Goal: Check status: Check status

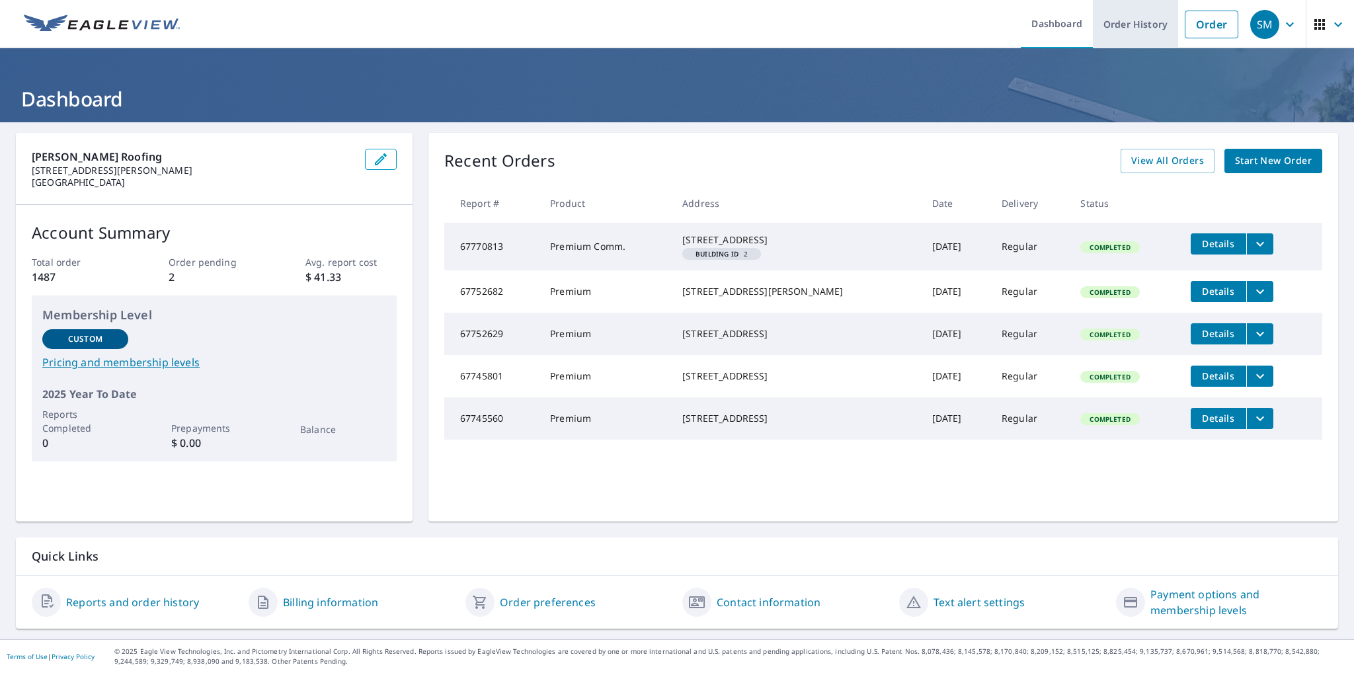
click at [1128, 30] on link "Order History" at bounding box center [1135, 24] width 85 height 48
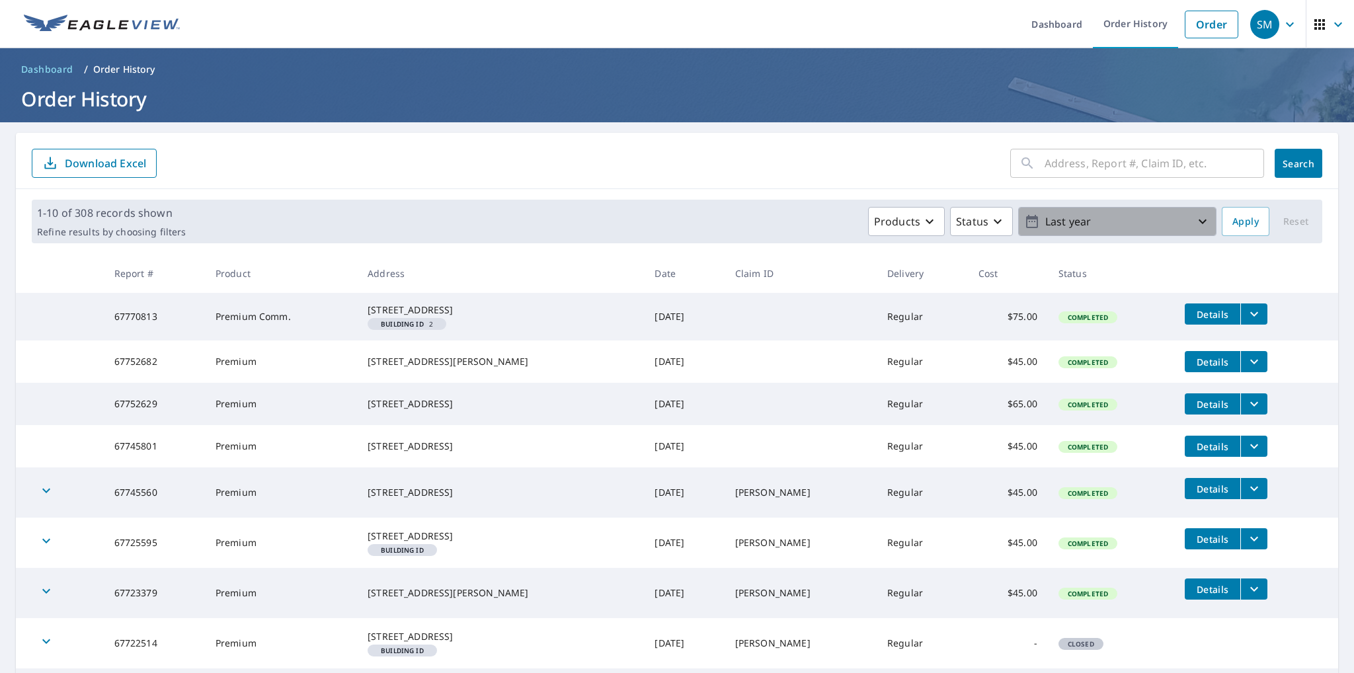
click at [1100, 228] on p "Last year" at bounding box center [1117, 221] width 155 height 23
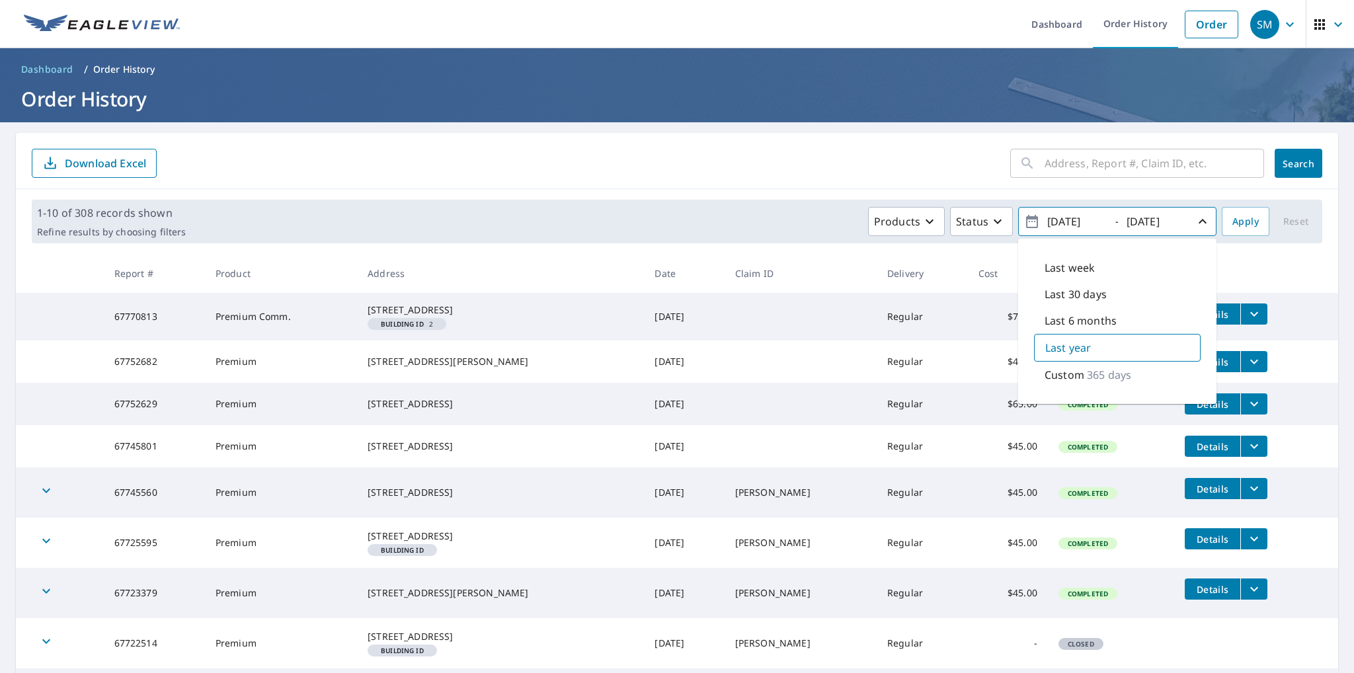
click at [1063, 381] on p "Custom" at bounding box center [1065, 375] width 40 height 16
click at [1058, 221] on input "[DATE]" at bounding box center [1076, 221] width 65 height 21
type input "[DATE]"
click at [1045, 166] on input "text" at bounding box center [1155, 163] width 220 height 37
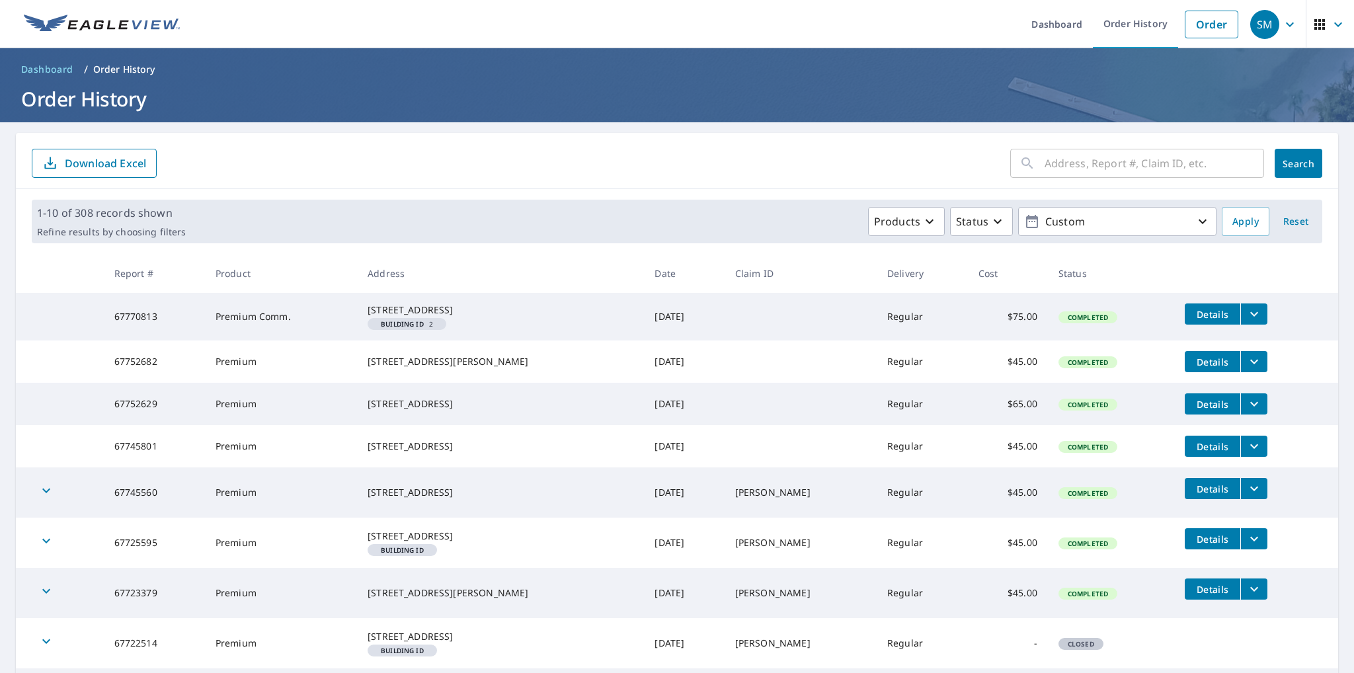
click at [1062, 166] on input "text" at bounding box center [1155, 163] width 220 height 37
type input "2057 loxley"
click button "Search" at bounding box center [1299, 163] width 48 height 29
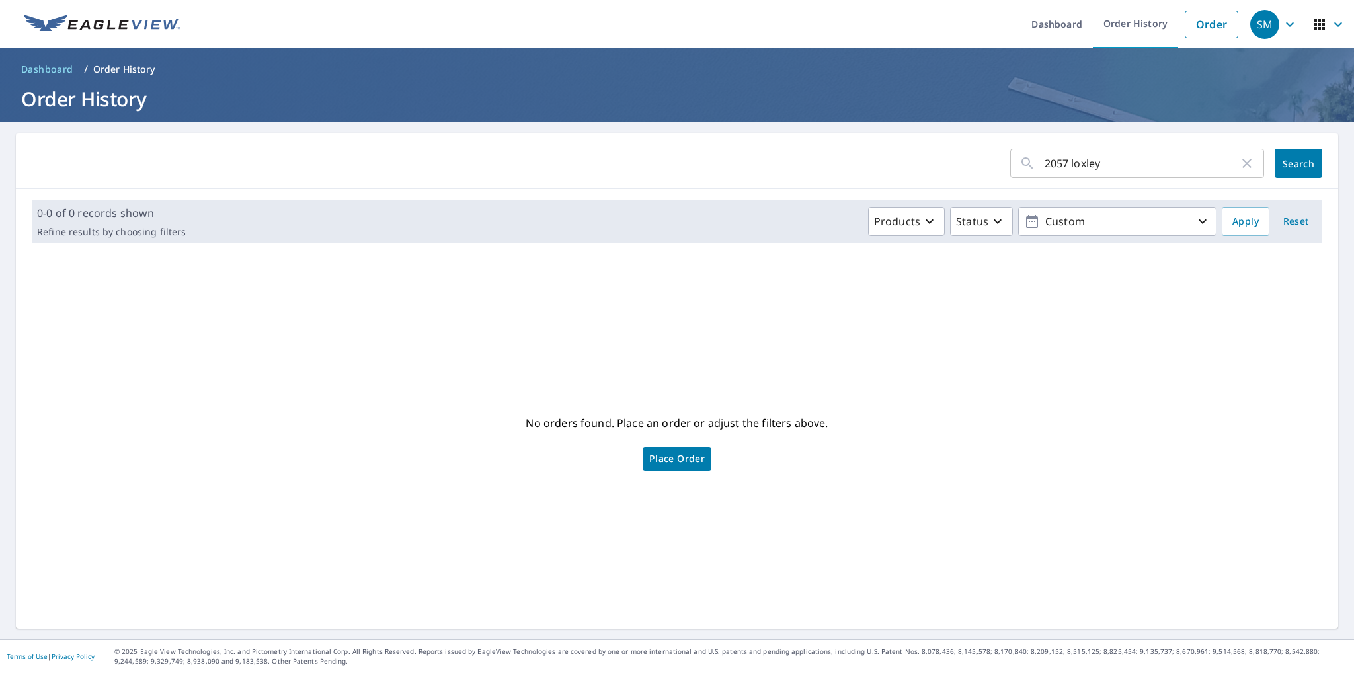
click at [1103, 165] on input "2057 loxley" at bounding box center [1142, 163] width 194 height 37
drag, startPoint x: 1061, startPoint y: 165, endPoint x: 1001, endPoint y: 170, distance: 60.4
click at [1011, 170] on div "2057 loxley ​" at bounding box center [1138, 163] width 254 height 29
type input "loxley"
click at [1291, 167] on span "Search" at bounding box center [1299, 163] width 26 height 13
